Goal: Transaction & Acquisition: Purchase product/service

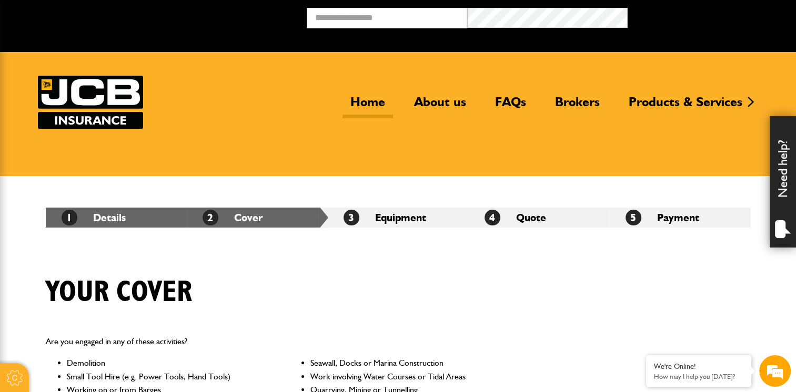
click at [367, 100] on link "Home" at bounding box center [367, 106] width 50 height 24
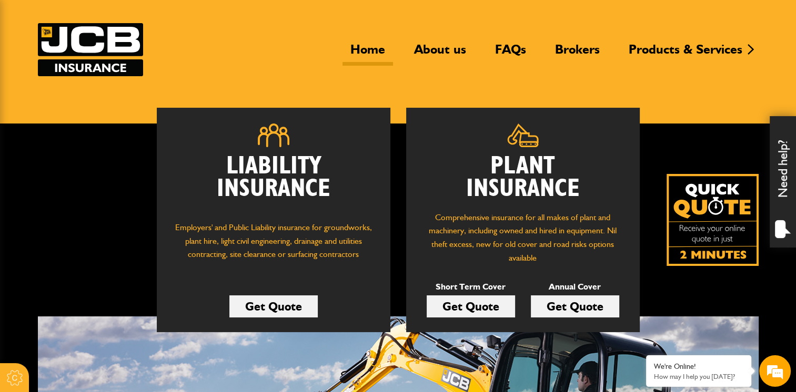
scroll to position [158, 0]
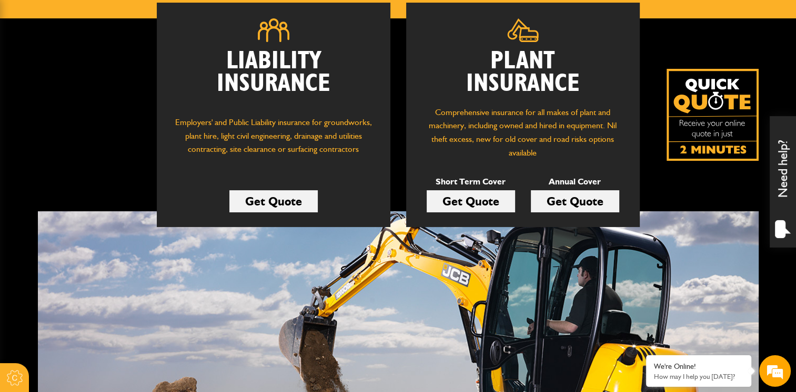
click at [465, 205] on link "Get Quote" at bounding box center [471, 201] width 88 height 22
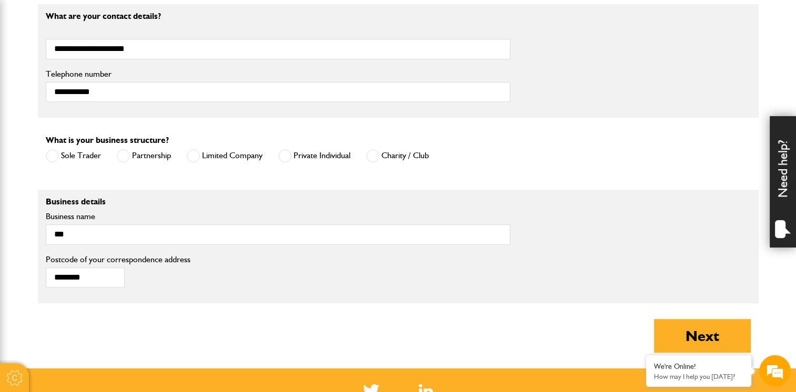
scroll to position [684, 0]
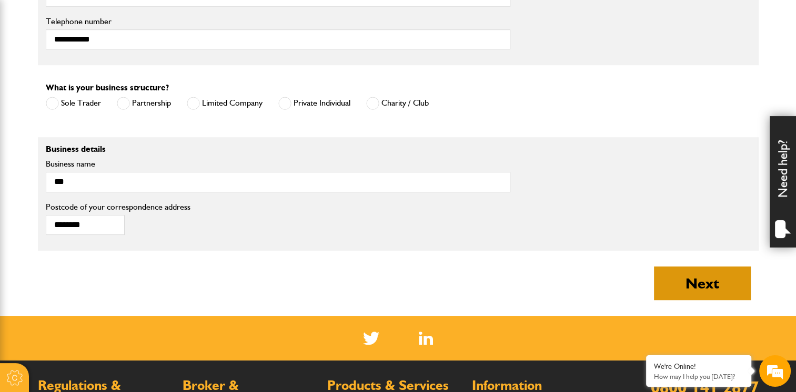
click at [712, 283] on button "Next" at bounding box center [702, 284] width 97 height 34
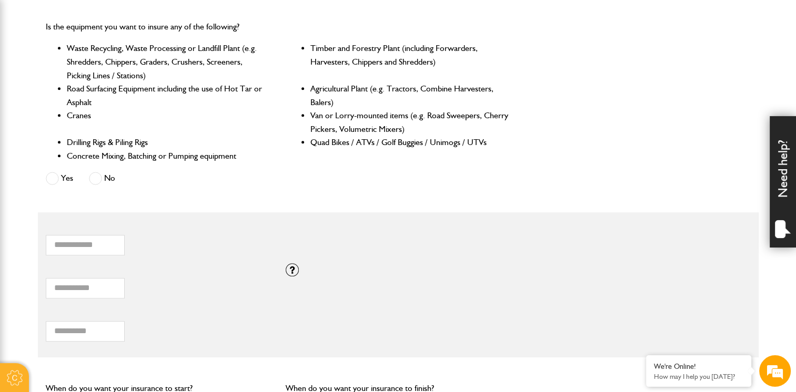
scroll to position [421, 0]
